Goal: Task Accomplishment & Management: Complete application form

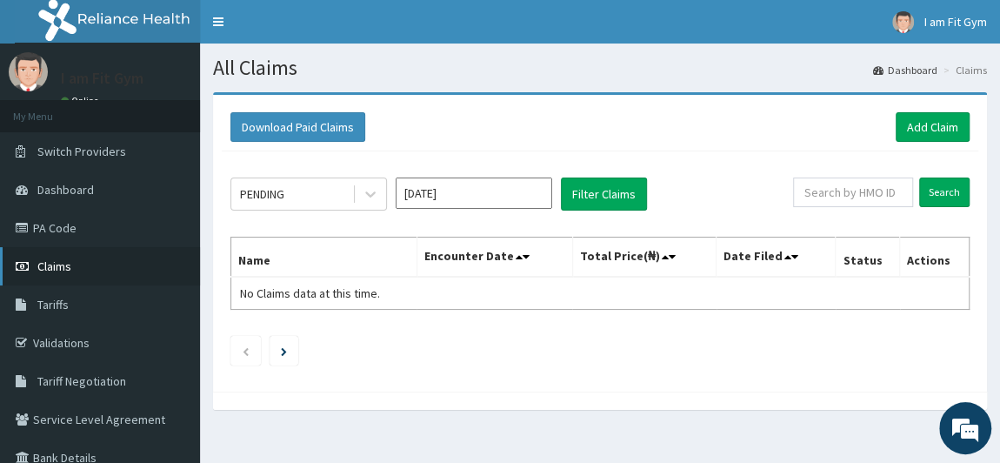
click at [77, 274] on link "Claims" at bounding box center [100, 266] width 200 height 38
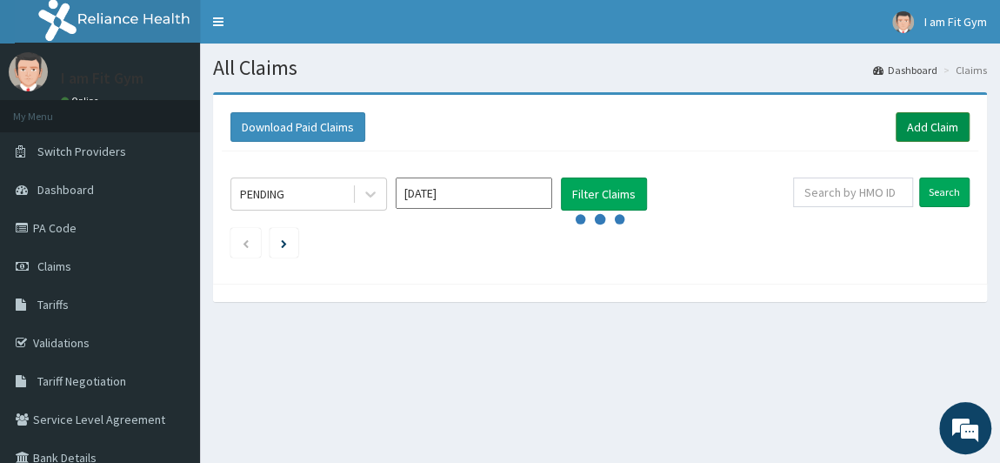
click at [919, 124] on link "Add Claim" at bounding box center [933, 127] width 74 height 30
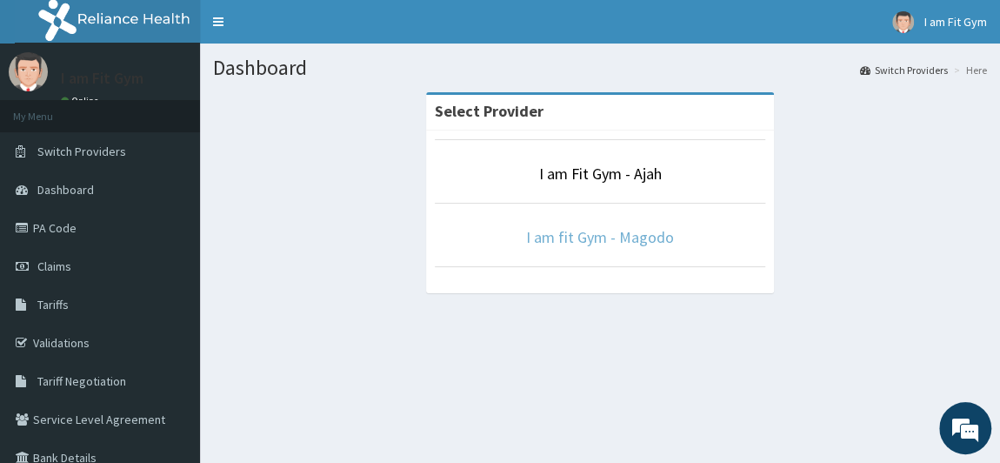
click at [628, 232] on link "I am fit Gym - Magodo" at bounding box center [600, 237] width 148 height 20
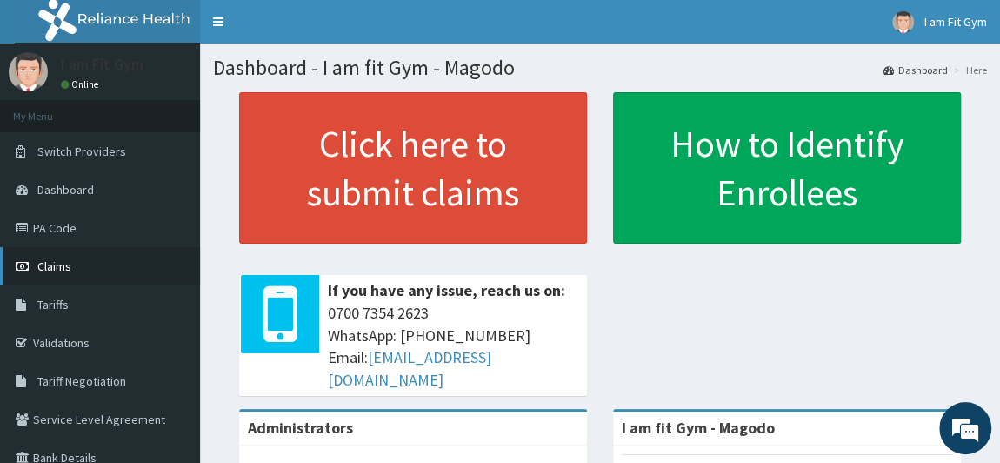
click at [95, 275] on link "Claims" at bounding box center [100, 266] width 200 height 38
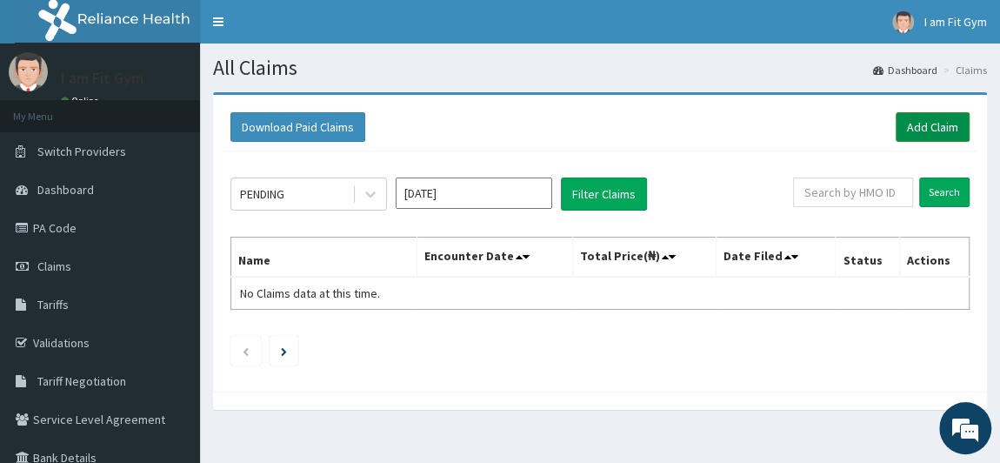
click at [946, 114] on link "Add Claim" at bounding box center [933, 127] width 74 height 30
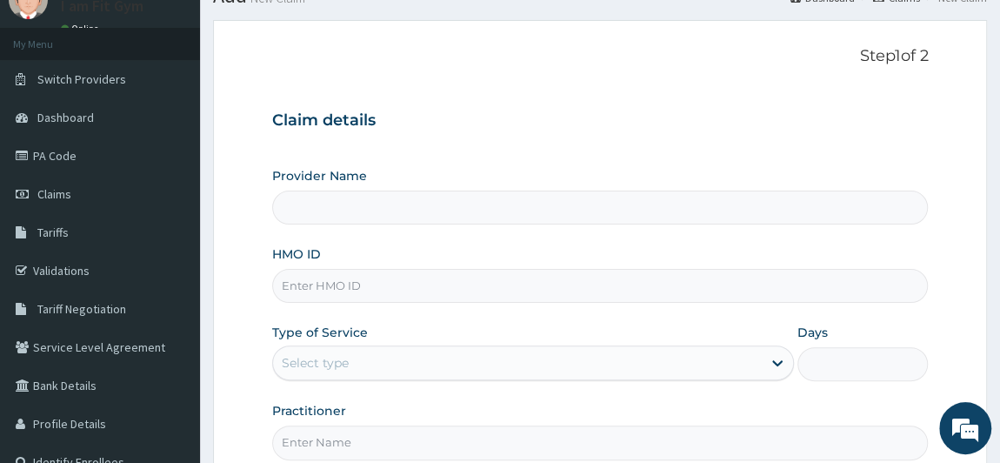
scroll to position [72, 0]
type input "I am fit Gym - Magodo"
type input "1"
click at [336, 278] on input "HMO ID" at bounding box center [600, 286] width 657 height 34
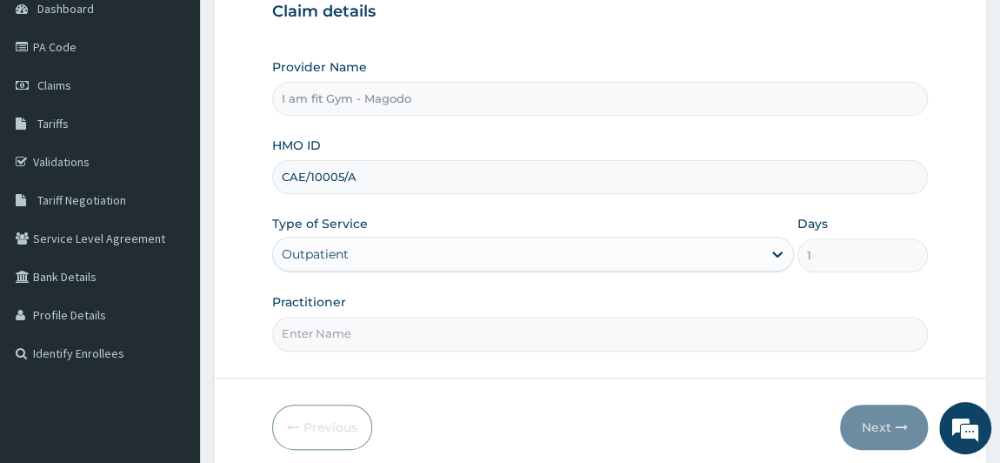
scroll to position [182, 0]
type input "CAE/10005/A"
click at [361, 333] on input "Practitioner" at bounding box center [600, 333] width 657 height 34
type input "RAZZIE"
click at [901, 426] on icon "button" at bounding box center [901, 426] width 12 height 12
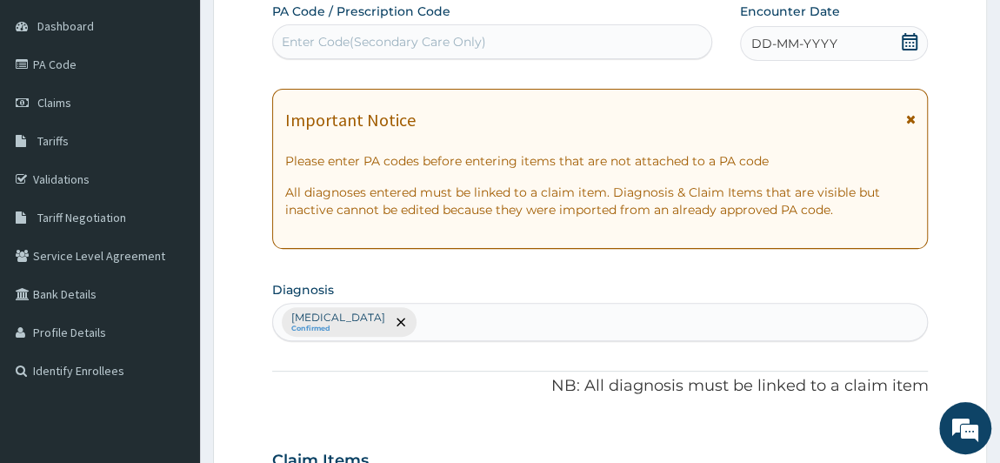
scroll to position [157, 0]
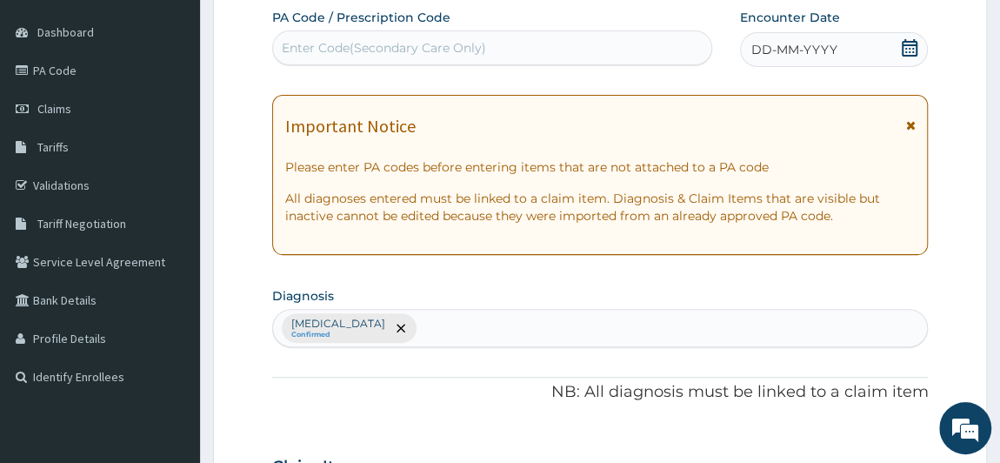
click at [395, 41] on div "Enter Code(Secondary Care Only)" at bounding box center [384, 47] width 204 height 17
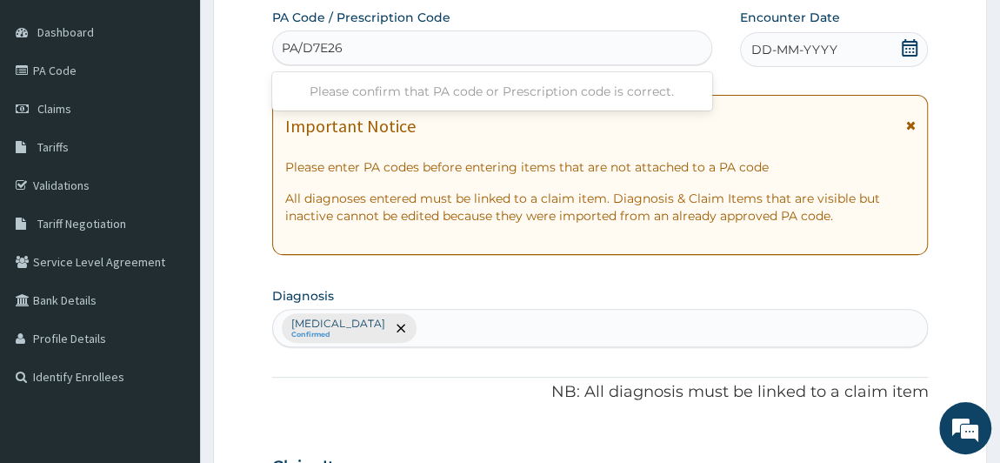
type input "PA/D7E260"
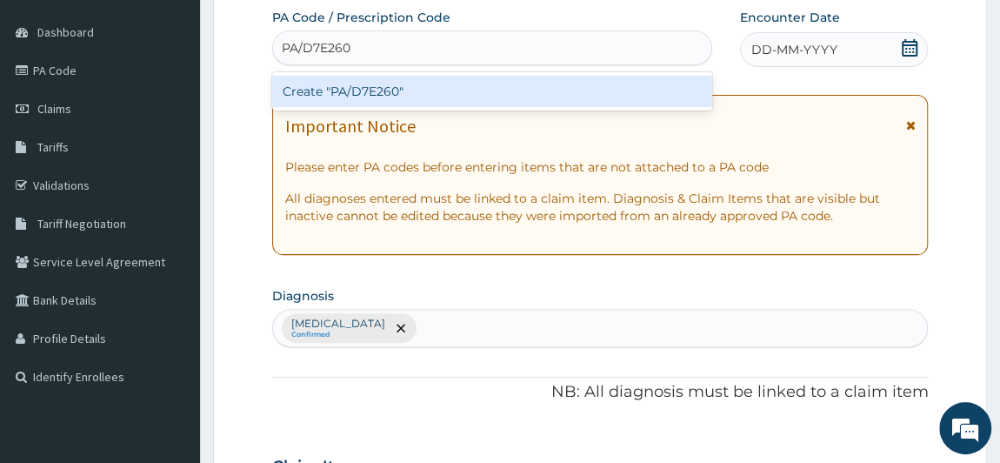
click at [409, 96] on div "Create "PA/D7E260"" at bounding box center [492, 91] width 440 height 31
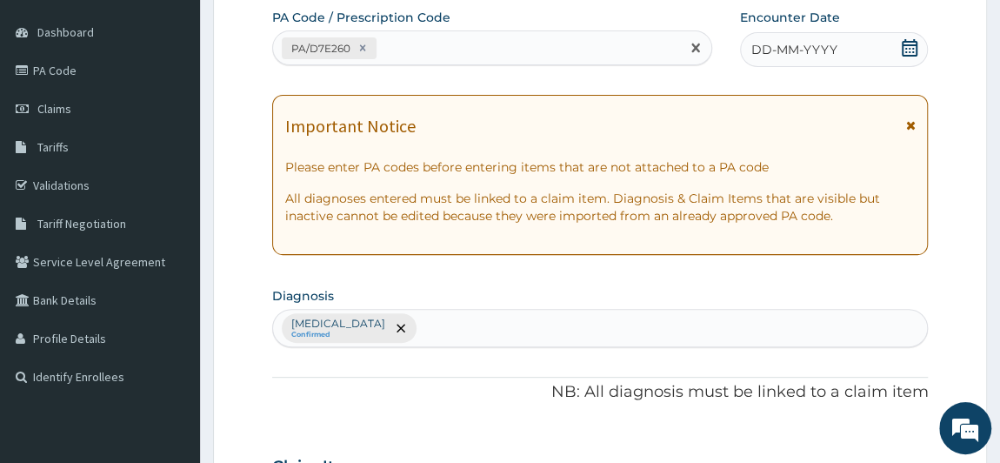
click at [787, 49] on span "DD-MM-YYYY" at bounding box center [795, 49] width 86 height 17
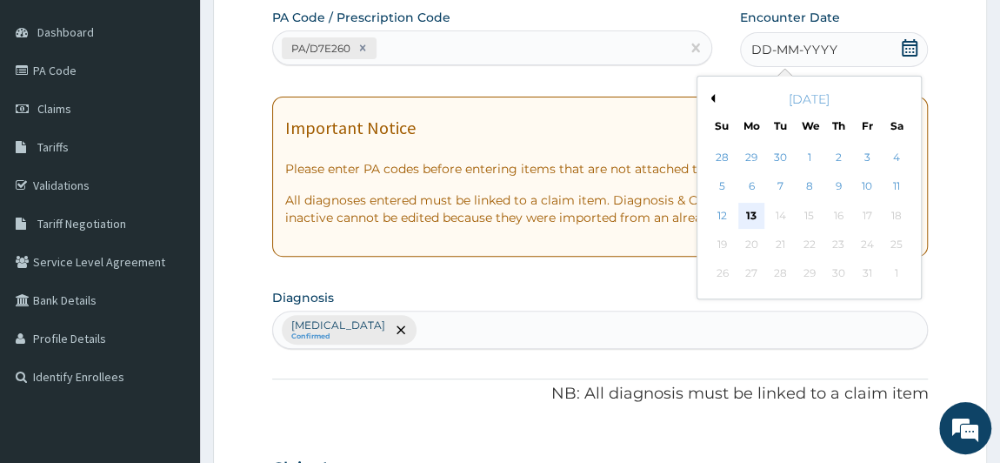
click at [743, 218] on div "13" at bounding box center [752, 216] width 26 height 26
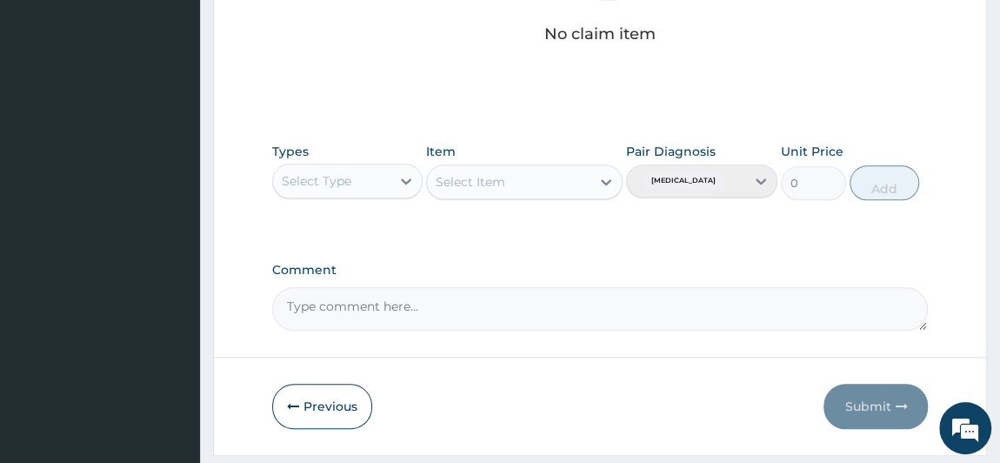
scroll to position [765, 0]
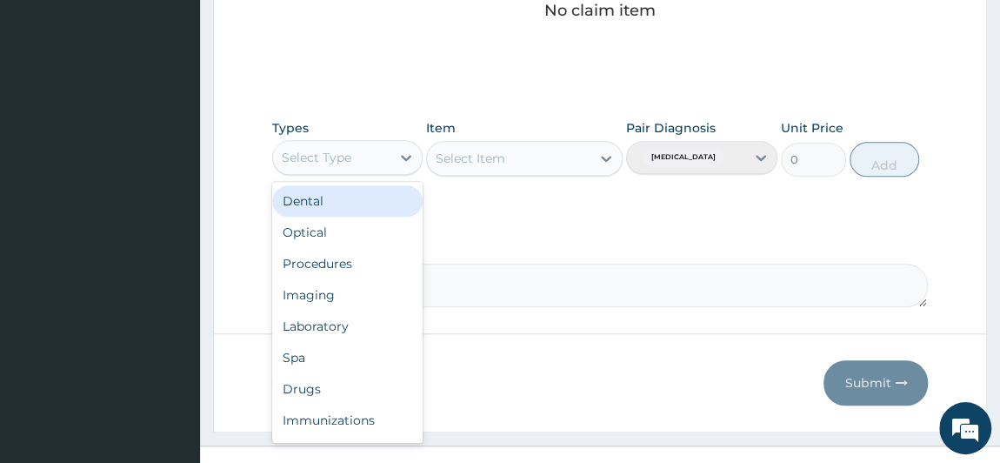
click at [333, 168] on div "Select Type" at bounding box center [347, 157] width 151 height 35
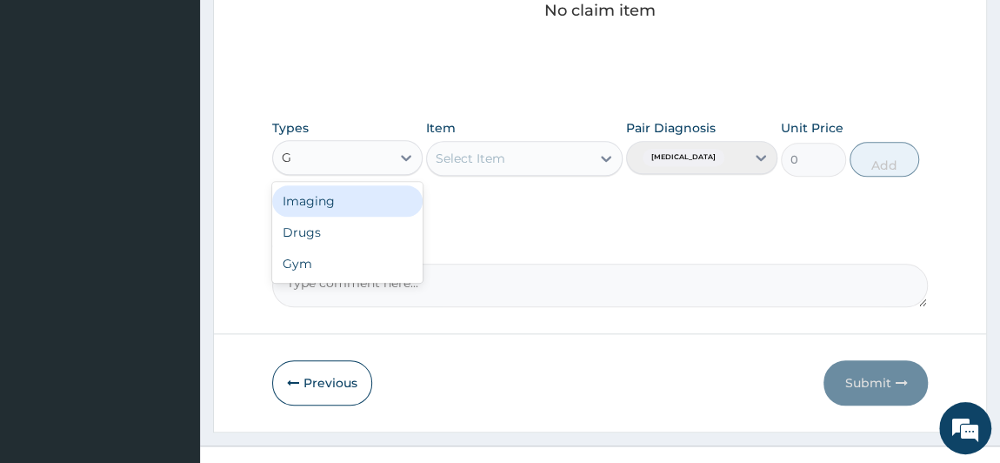
type input "GY"
click at [345, 197] on div "Gym" at bounding box center [347, 200] width 151 height 31
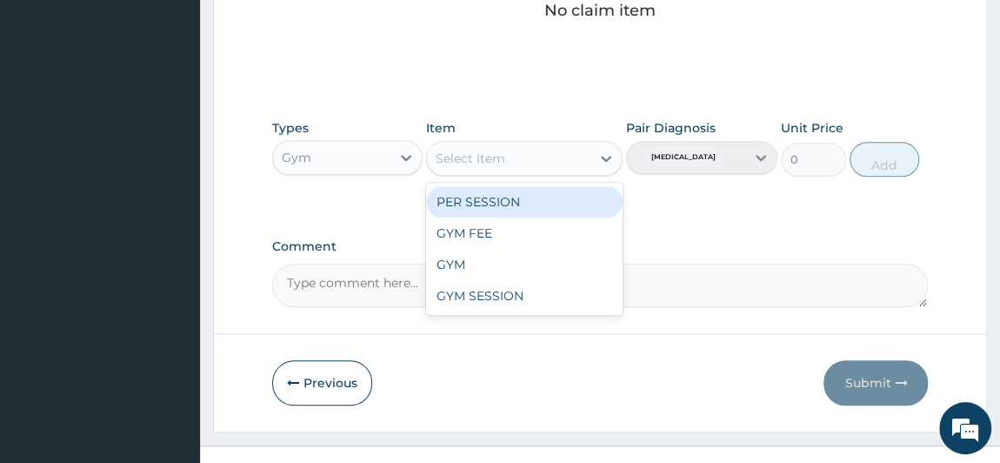
click at [468, 159] on div "Select Item" at bounding box center [471, 158] width 70 height 17
click at [494, 203] on div "PER SESSION" at bounding box center [524, 201] width 197 height 31
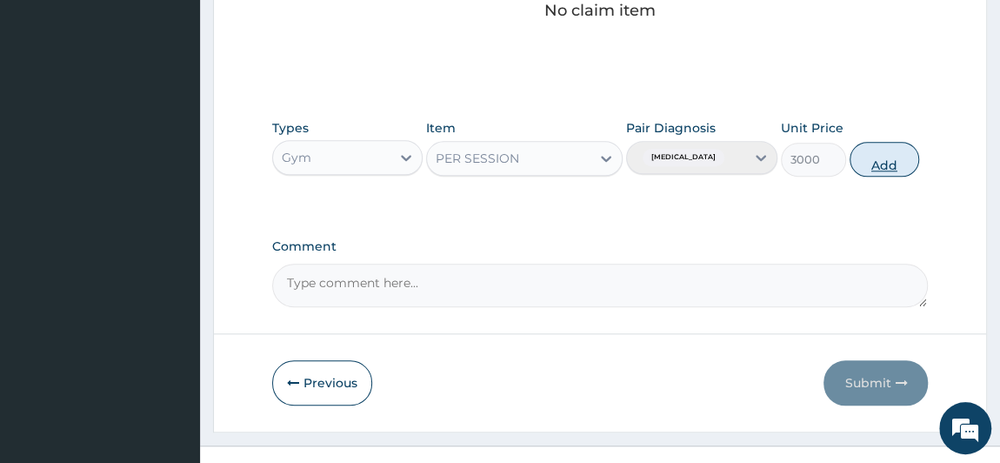
click at [883, 164] on button "Add" at bounding box center [885, 159] width 70 height 35
type input "0"
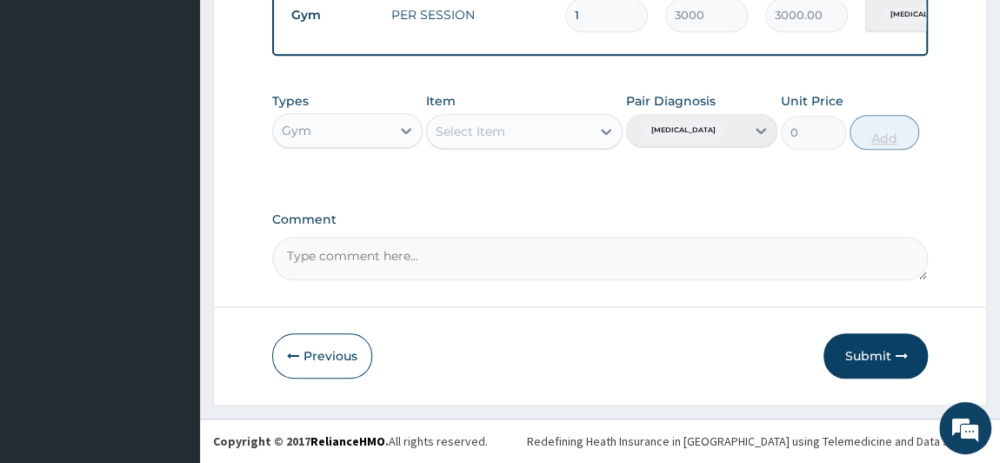
scroll to position [705, 0]
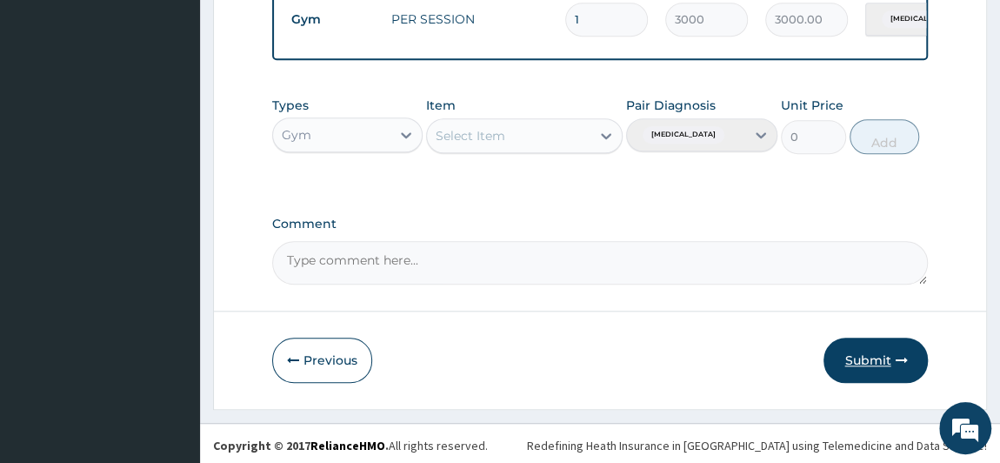
click at [872, 372] on button "Submit" at bounding box center [876, 360] width 104 height 45
